Goal: Transaction & Acquisition: Subscribe to service/newsletter

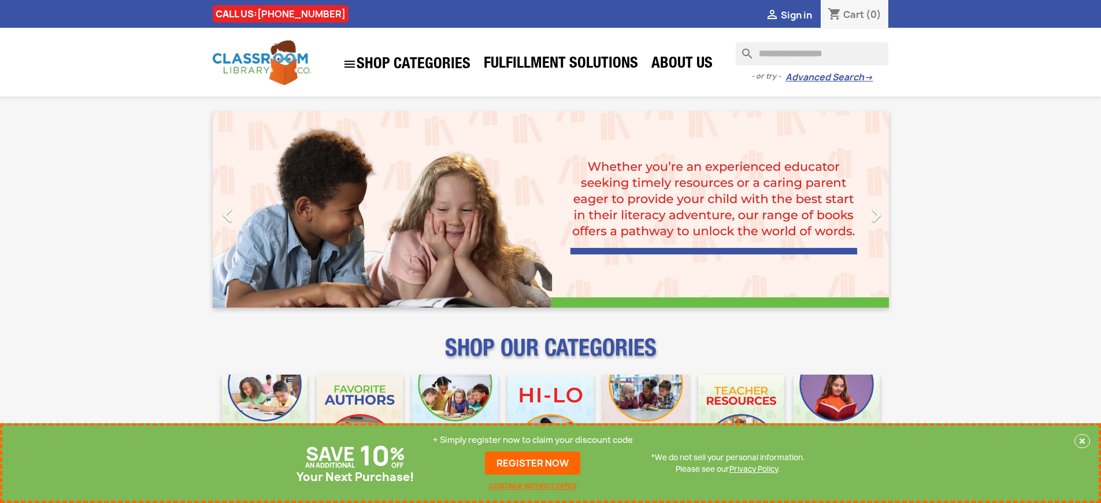
click at [533, 440] on p "+ Simply register now to claim your discount code" at bounding box center [533, 440] width 200 height 12
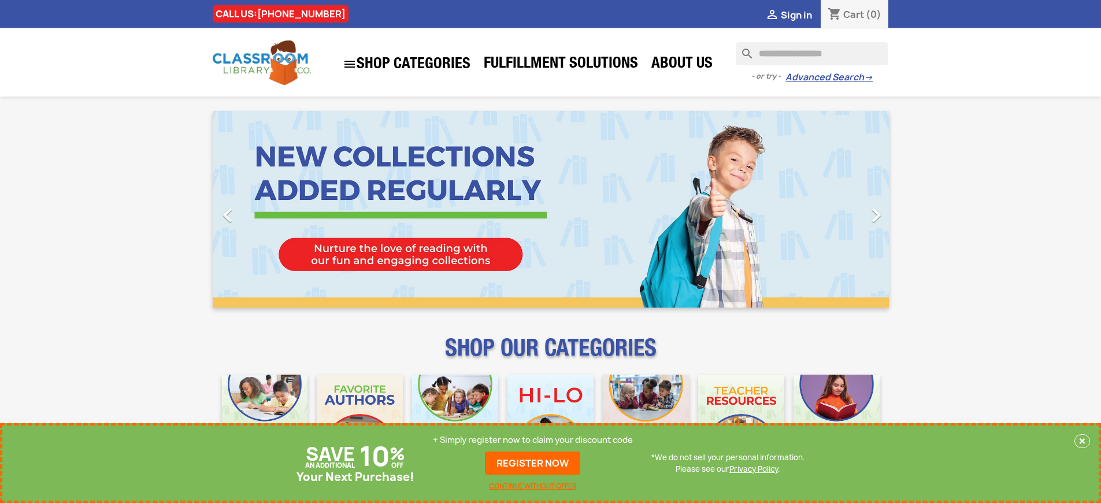
click at [533, 440] on p "+ Simply register now to claim your discount code" at bounding box center [533, 440] width 200 height 12
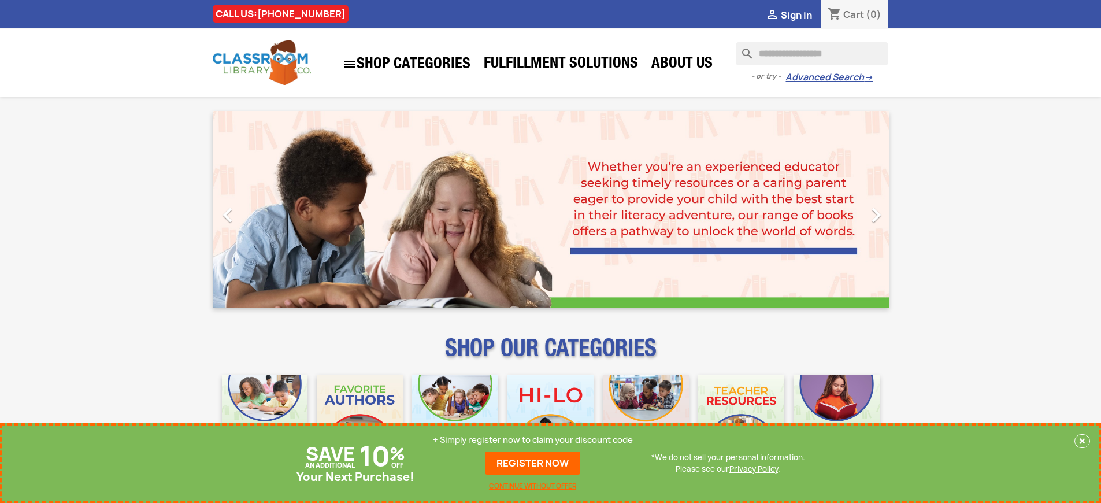
click at [533, 440] on p "+ Simply register now to claim your discount code" at bounding box center [533, 440] width 200 height 12
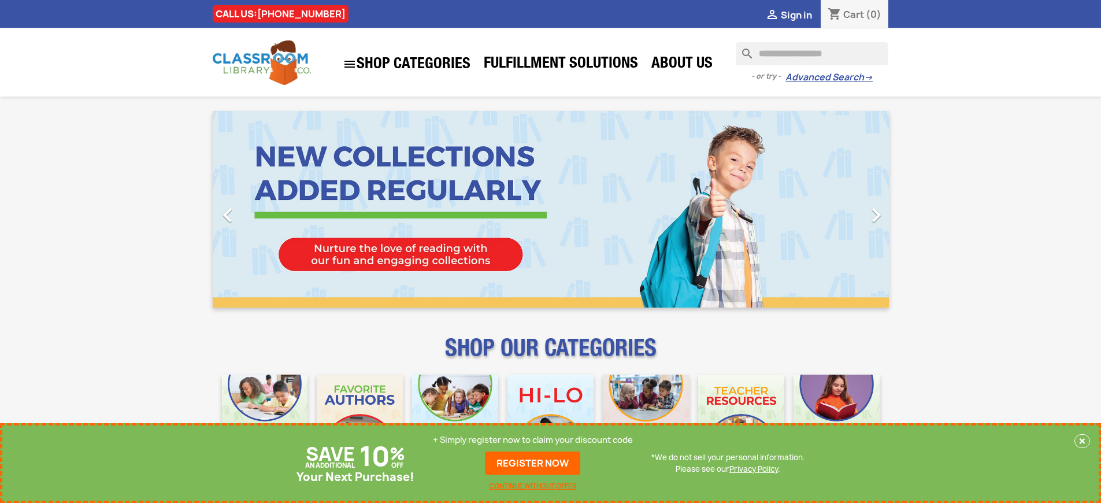
click at [533, 440] on p "+ Simply register now to claim your discount code" at bounding box center [533, 440] width 200 height 12
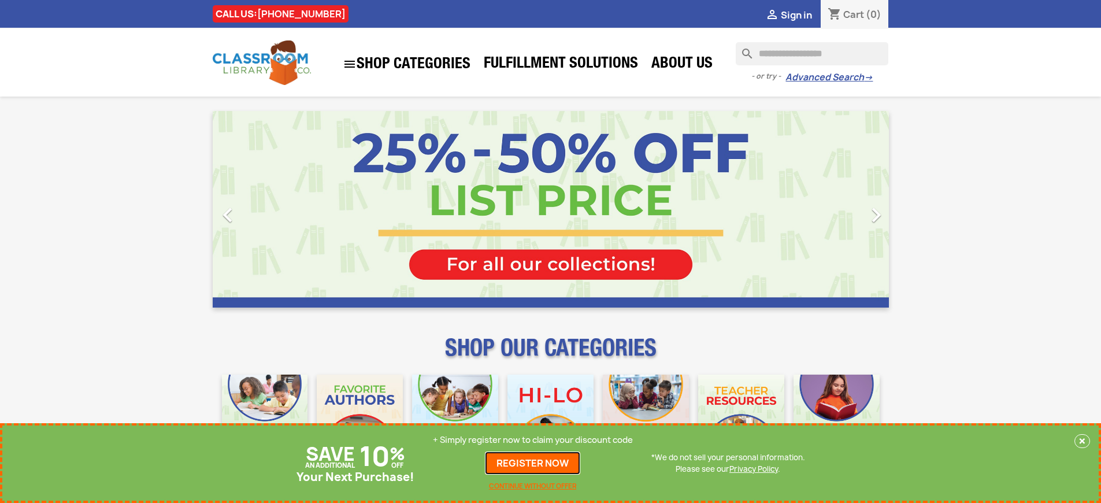
click at [533, 463] on link "REGISTER NOW" at bounding box center [532, 462] width 95 height 23
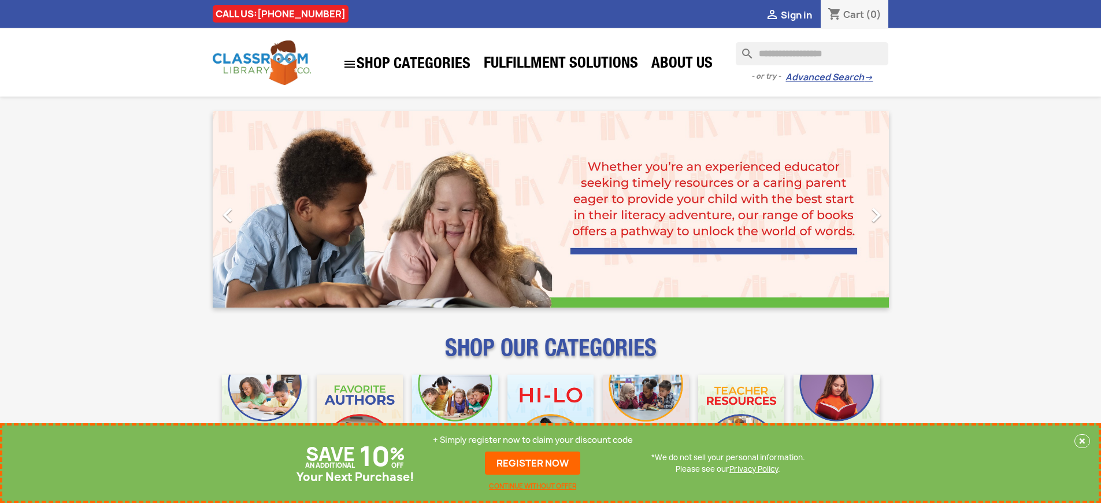
click at [533, 440] on p "+ Simply register now to claim your discount code" at bounding box center [533, 440] width 200 height 12
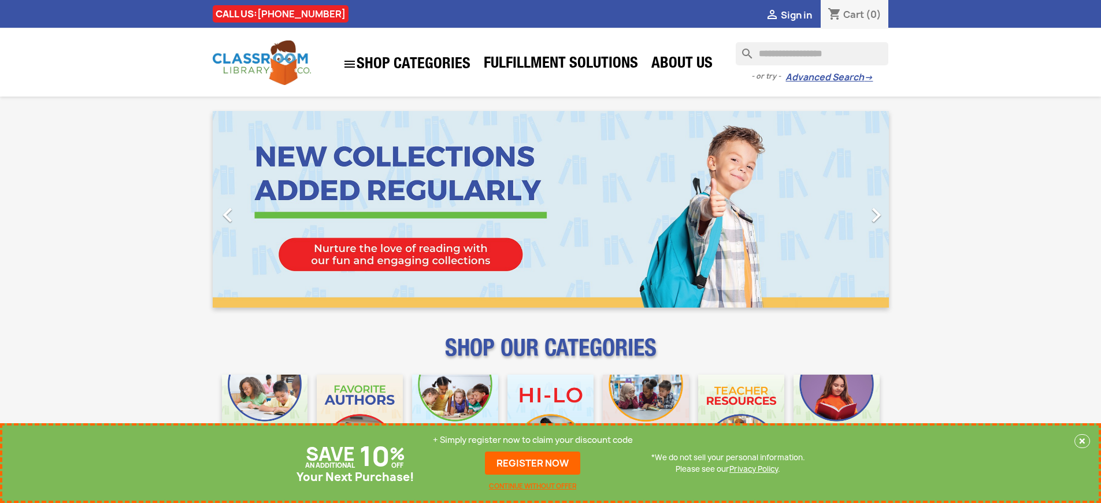
click at [533, 440] on p "+ Simply register now to claim your discount code" at bounding box center [533, 440] width 200 height 12
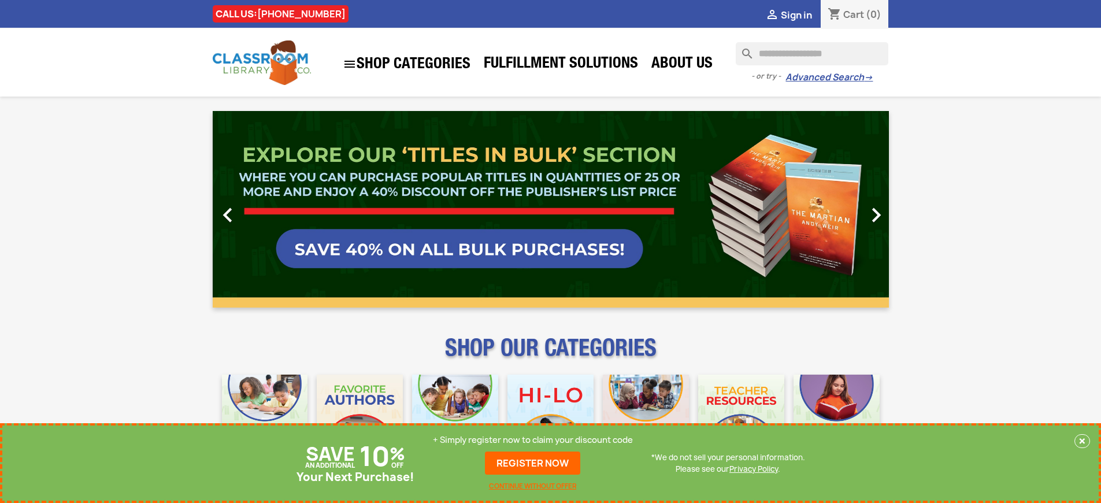
click at [533, 463] on link "REGISTER NOW" at bounding box center [532, 462] width 95 height 23
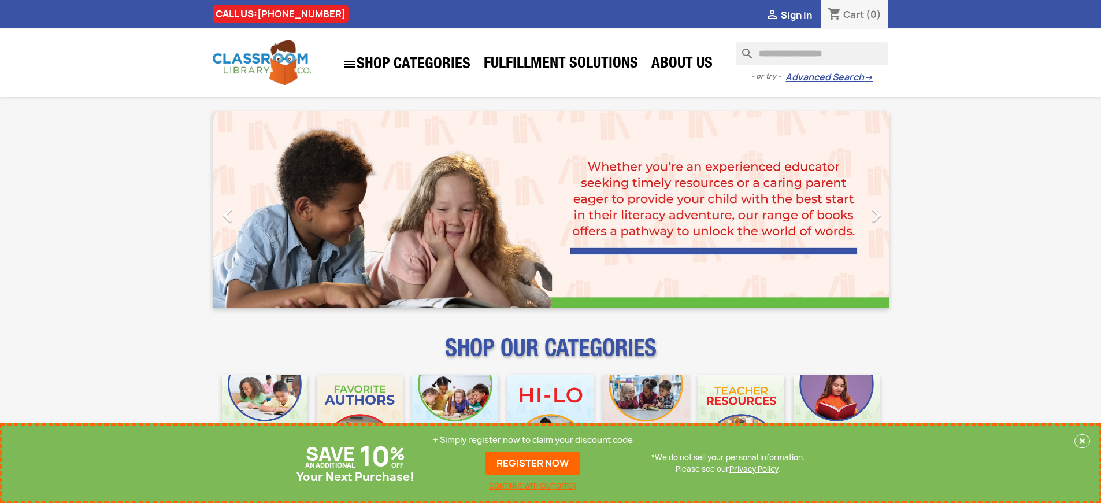
click at [533, 440] on p "+ Simply register now to claim your discount code" at bounding box center [533, 440] width 200 height 12
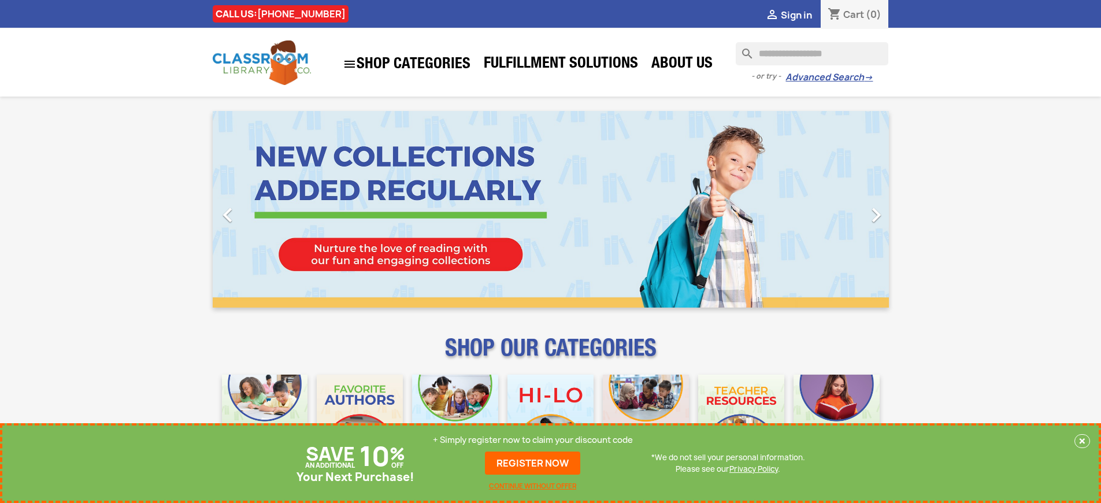
click at [533, 440] on p "+ Simply register now to claim your discount code" at bounding box center [533, 440] width 200 height 12
click at [533, 463] on link "REGISTER NOW" at bounding box center [532, 462] width 95 height 23
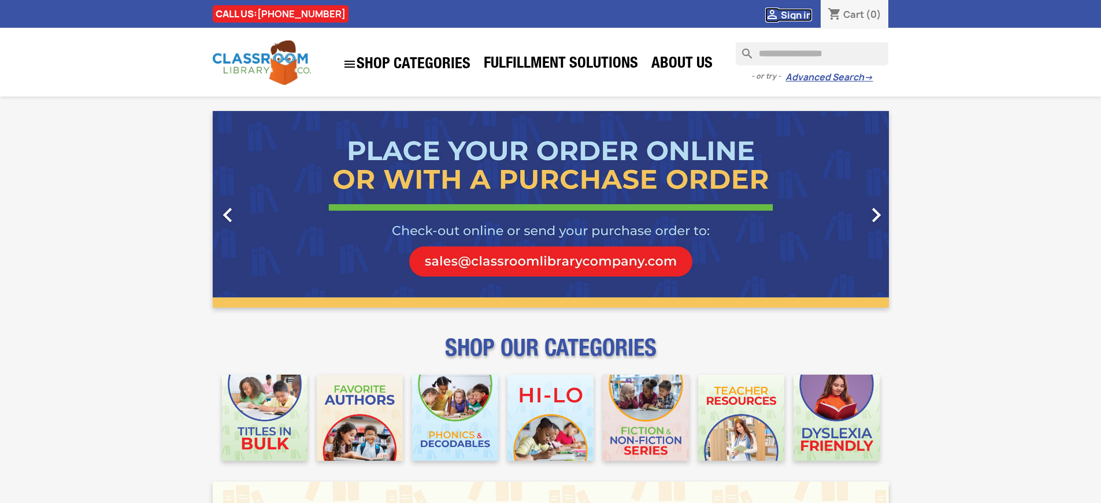
click at [796, 14] on span "Sign in" at bounding box center [796, 15] width 31 height 13
